Goal: Task Accomplishment & Management: Manage account settings

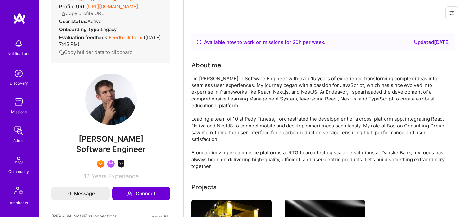
scroll to position [84, 0]
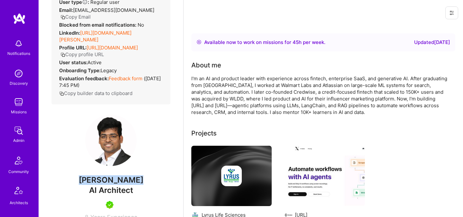
scroll to position [11, 0]
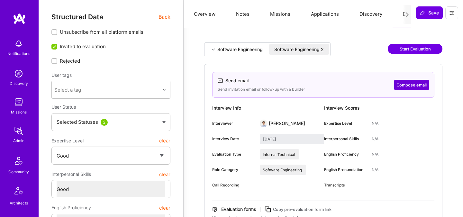
select select "4"
select select "6"
select select "US"
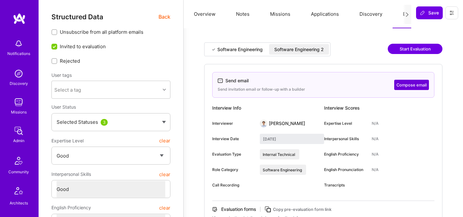
select select "Right Now"
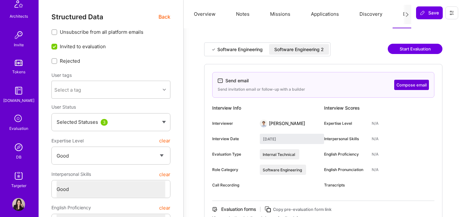
scroll to position [193, 0]
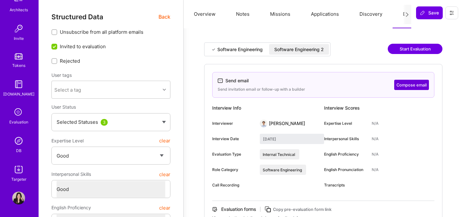
click at [14, 115] on icon at bounding box center [19, 112] width 12 height 12
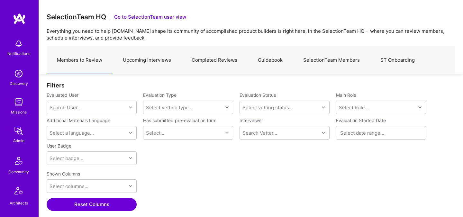
scroll to position [149, 408]
click at [162, 61] on link "Upcoming Interviews" at bounding box center [146, 60] width 69 height 28
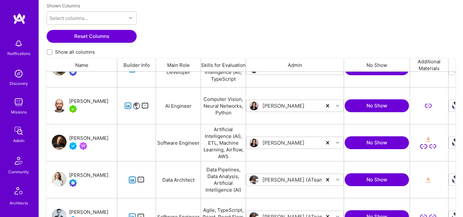
scroll to position [55, 0]
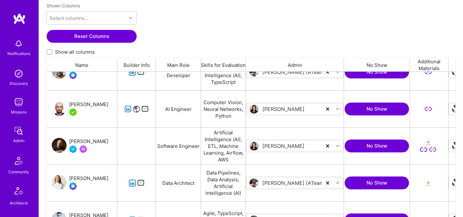
click at [81, 105] on div "Adrian Wolny" at bounding box center [88, 105] width 39 height 8
click at [89, 141] on div "Ali Taheri Moghaddar" at bounding box center [88, 141] width 39 height 8
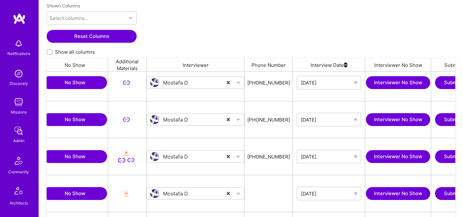
scroll to position [0, 0]
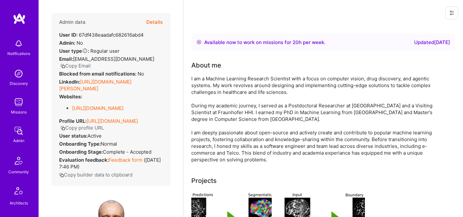
click at [65, 64] on icon "button" at bounding box center [62, 66] width 5 height 5
click at [91, 62] on button "Copy Email" at bounding box center [75, 65] width 30 height 7
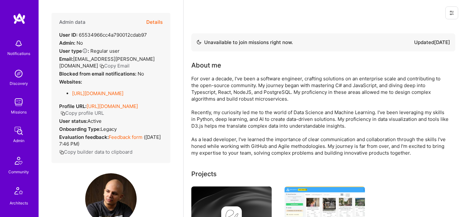
click at [129, 62] on button "Copy Email" at bounding box center [114, 65] width 30 height 7
